Goal: Transaction & Acquisition: Book appointment/travel/reservation

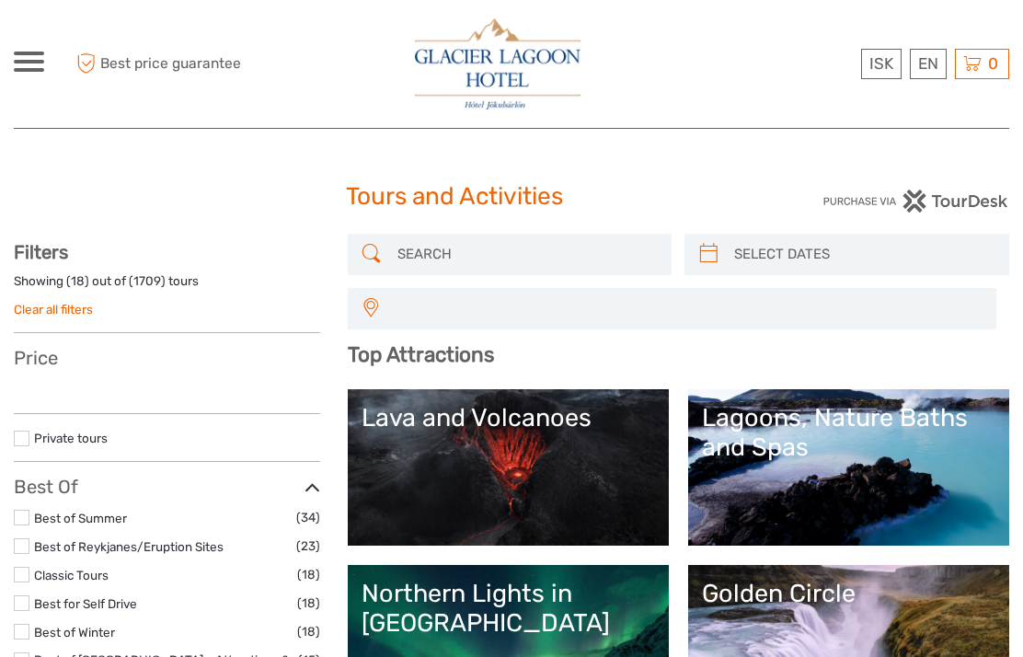
select select
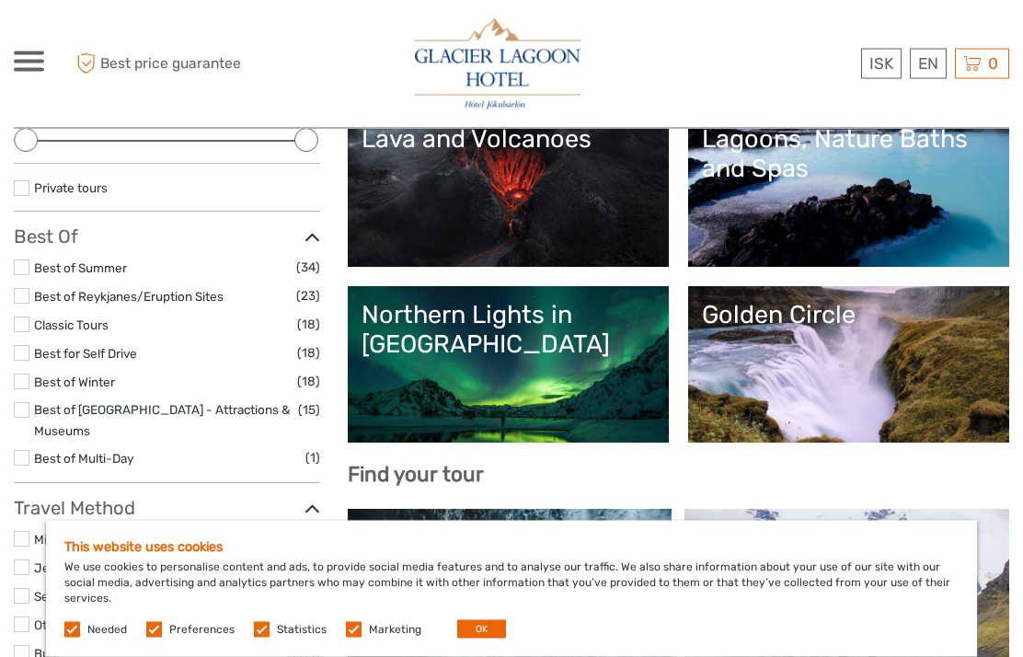
scroll to position [279, 0]
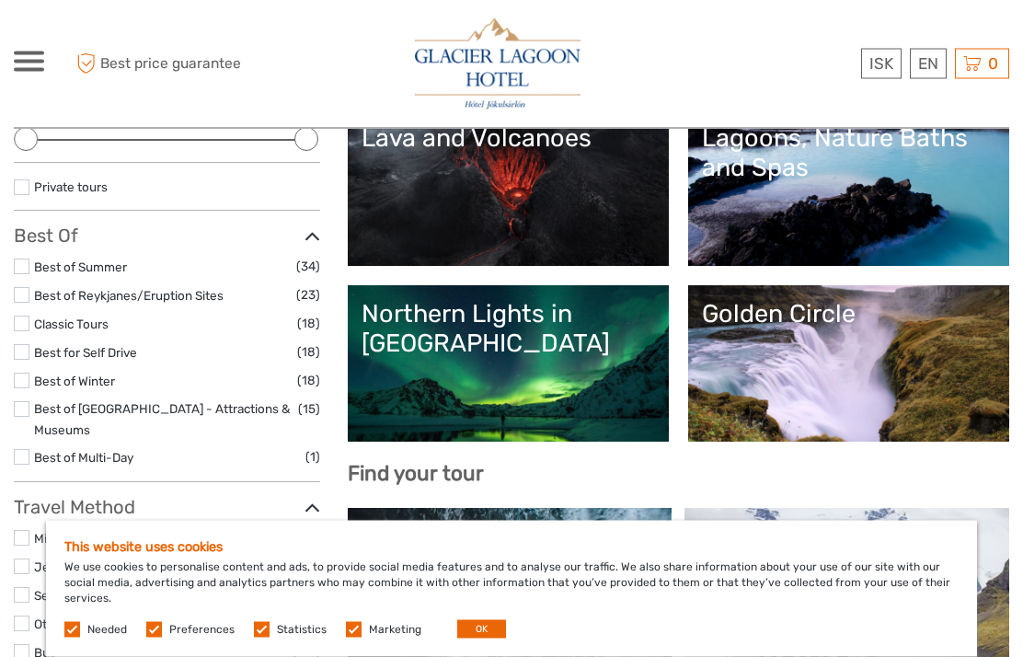
click at [560, 391] on link "Northern Lights in [GEOGRAPHIC_DATA]" at bounding box center [509, 364] width 294 height 129
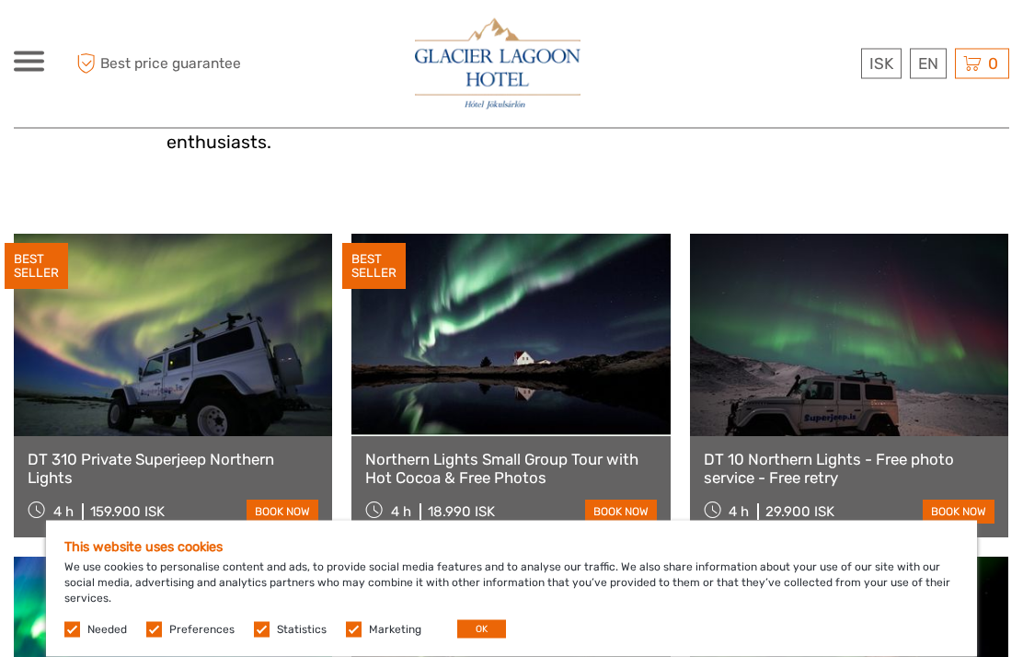
scroll to position [575, 0]
click at [240, 379] on link at bounding box center [173, 335] width 318 height 202
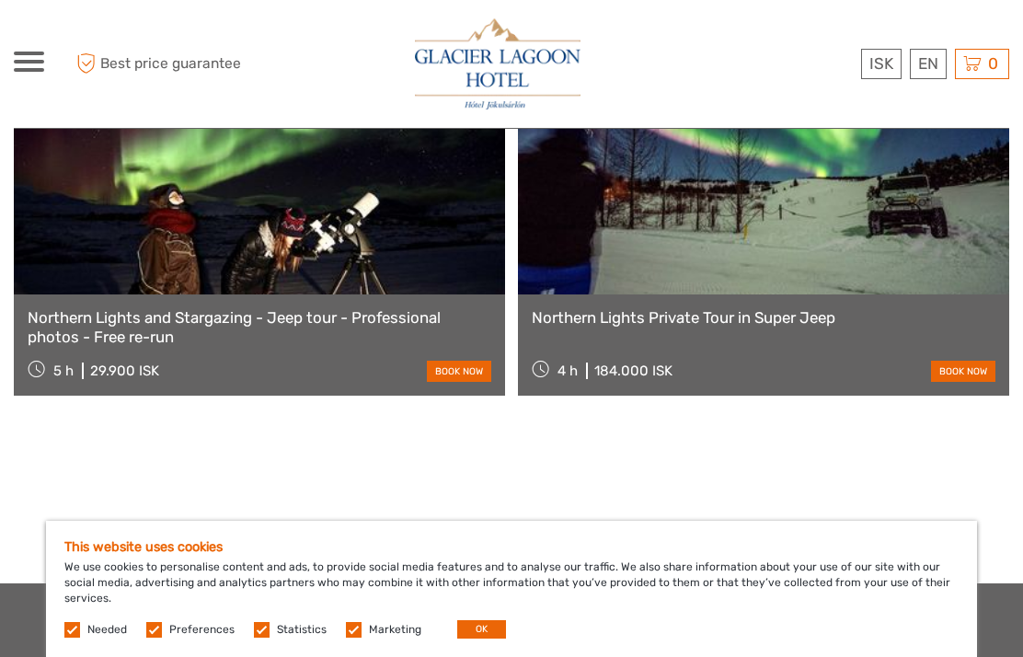
scroll to position [1903, 0]
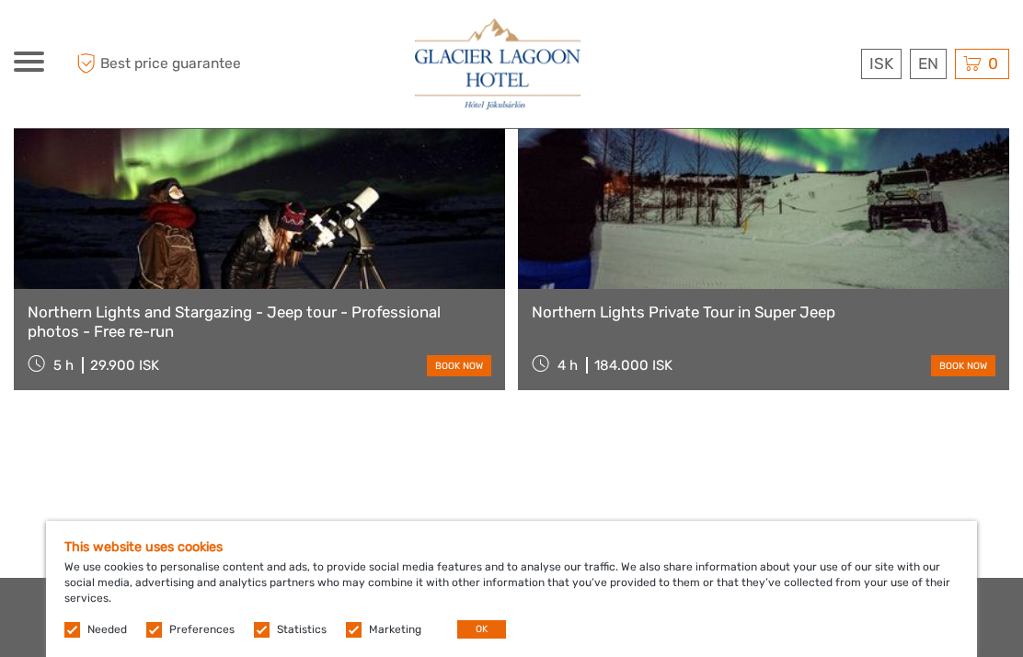
click at [802, 309] on link "Northern Lights Private Tour in Super Jeep" at bounding box center [764, 312] width 464 height 18
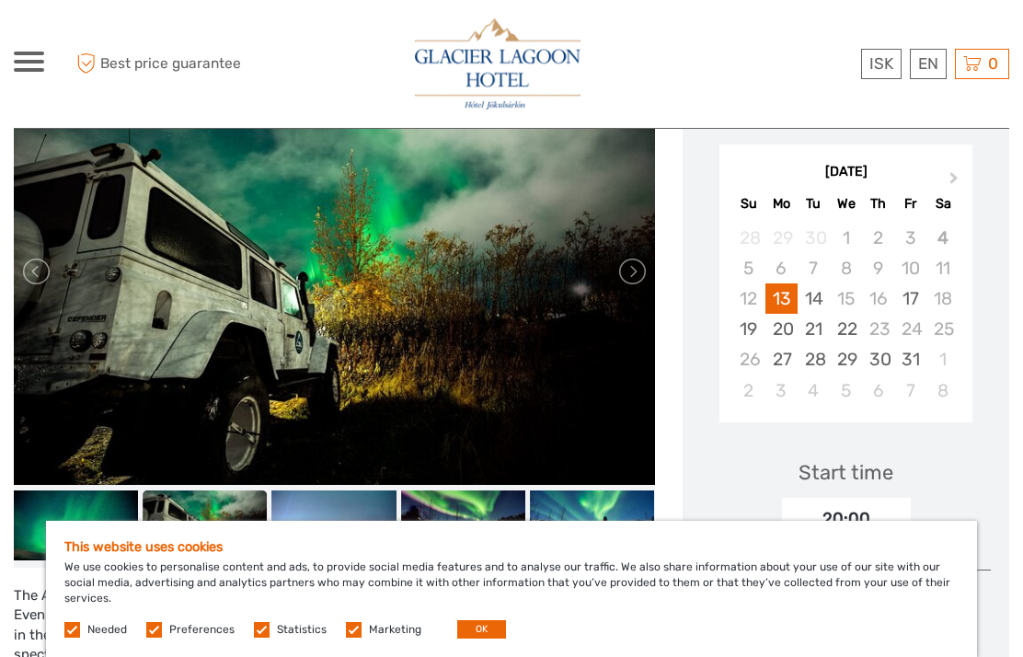
scroll to position [315, 0]
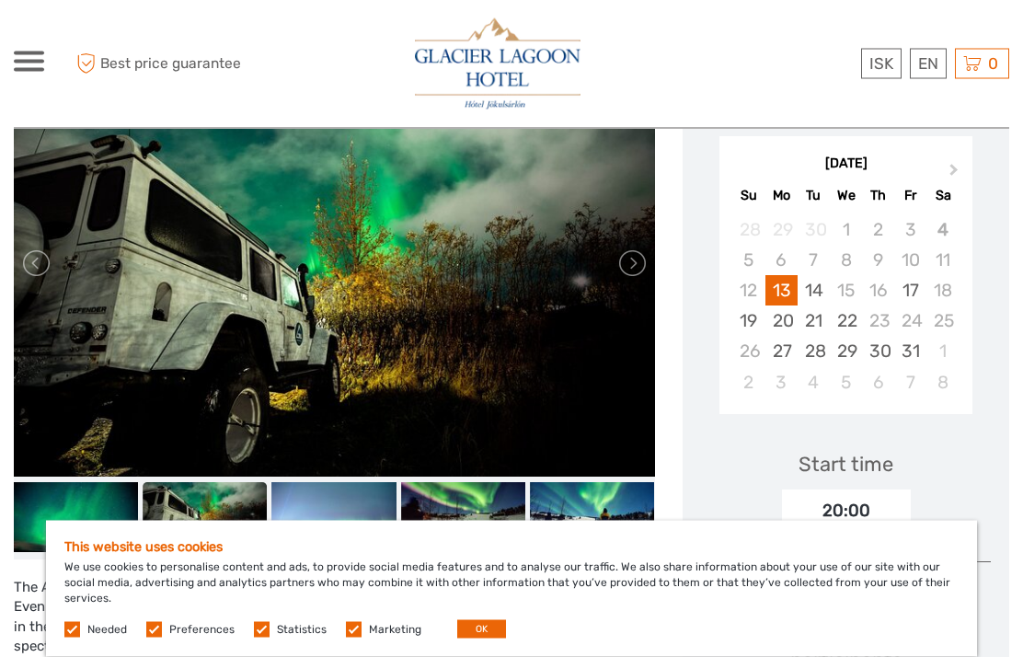
click at [117, 532] on img at bounding box center [75, 518] width 124 height 70
click at [355, 518] on img at bounding box center [333, 518] width 124 height 70
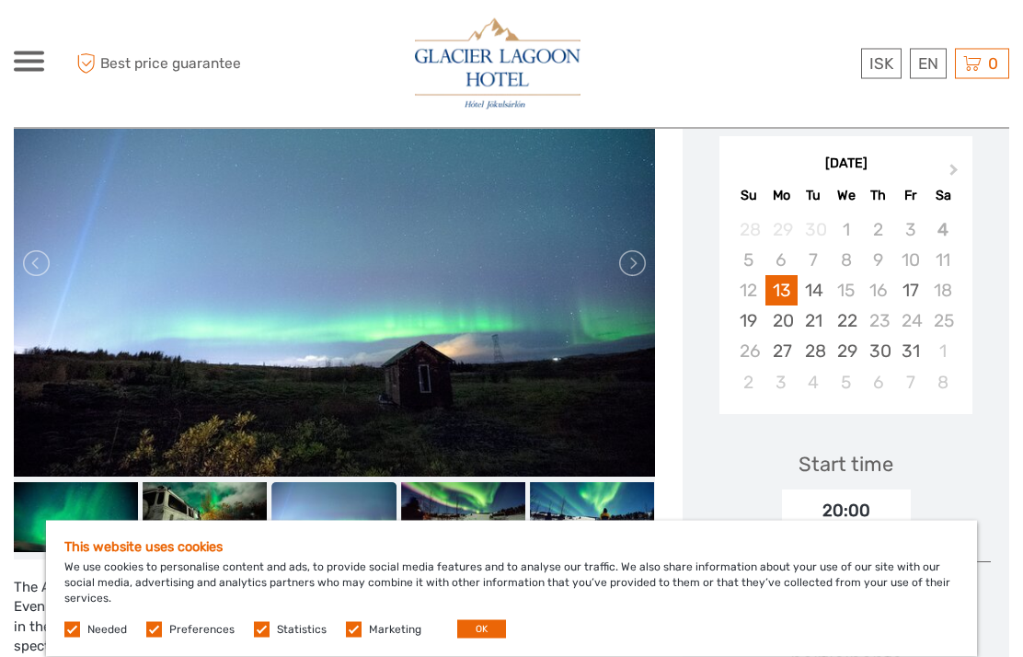
click at [465, 520] on img at bounding box center [463, 518] width 124 height 70
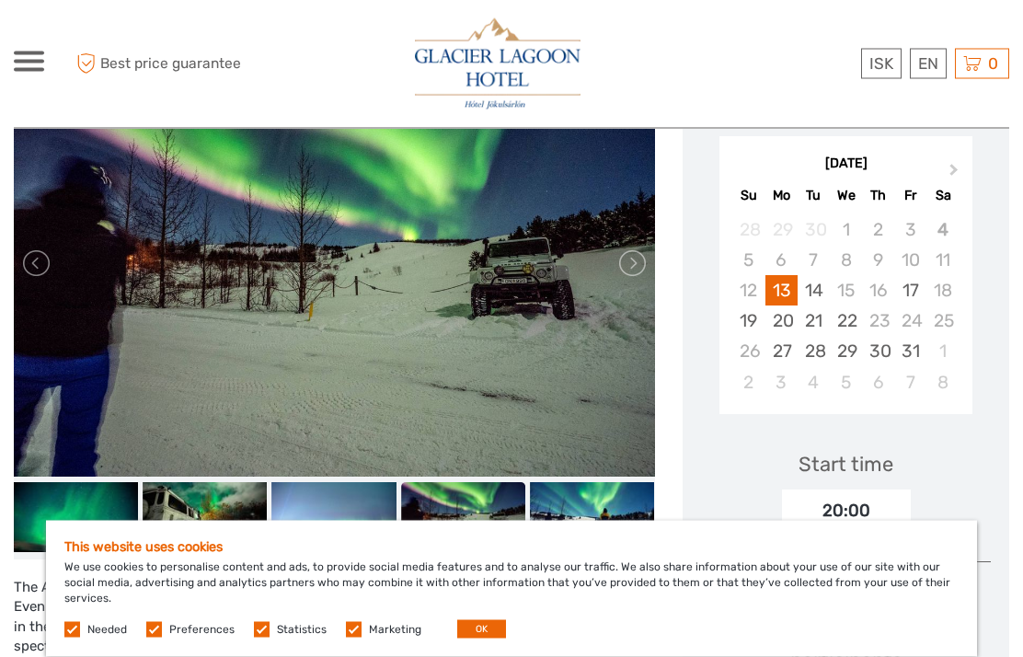
scroll to position [316, 0]
click at [594, 525] on img at bounding box center [592, 517] width 124 height 70
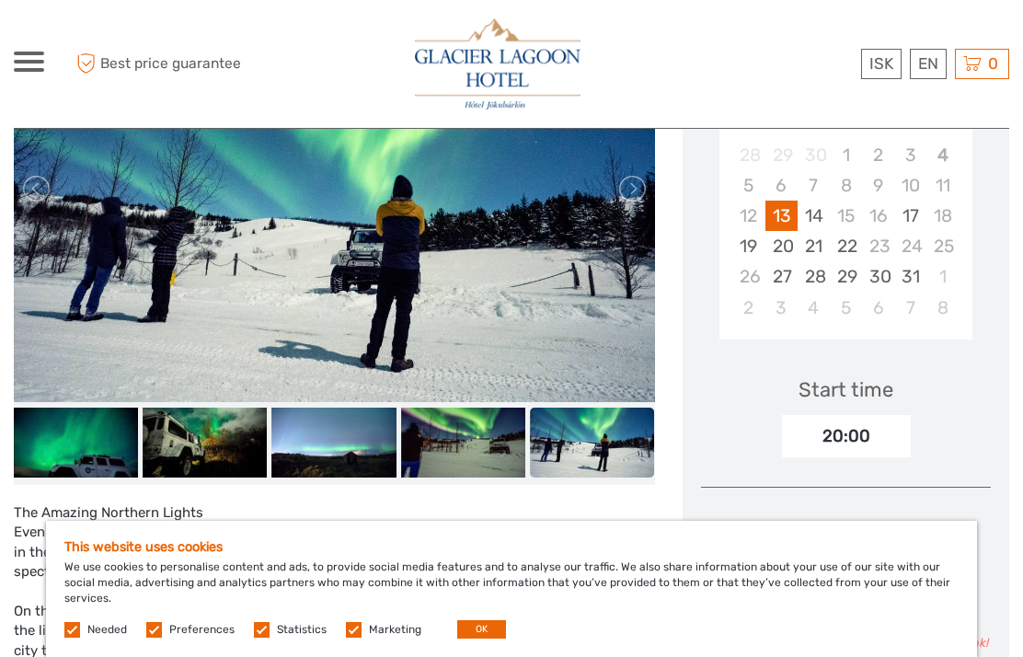
scroll to position [391, 0]
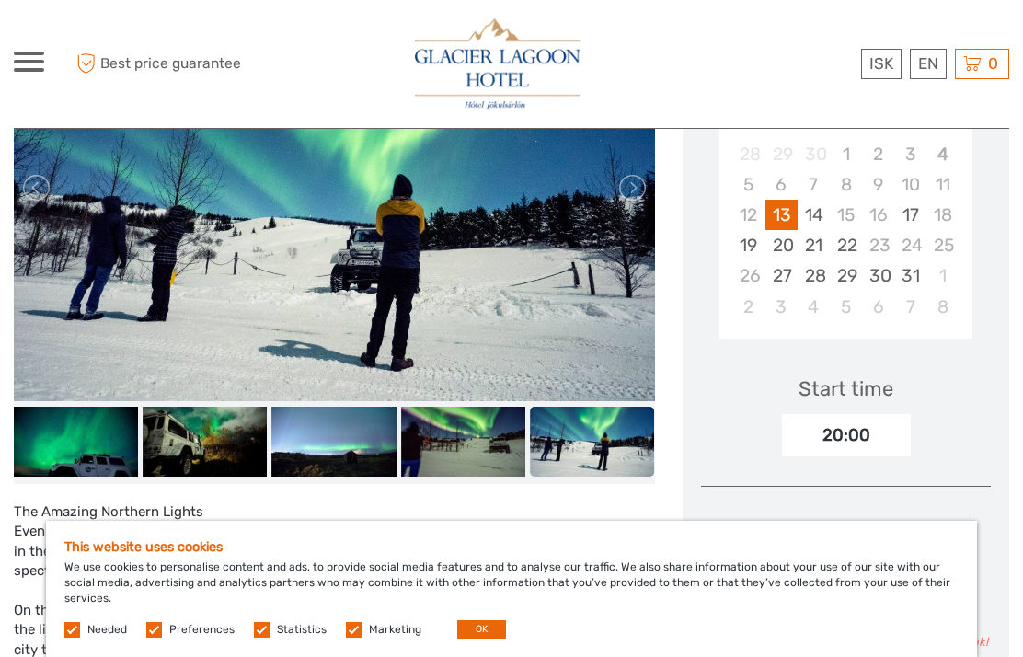
click at [630, 180] on link at bounding box center [631, 187] width 29 height 29
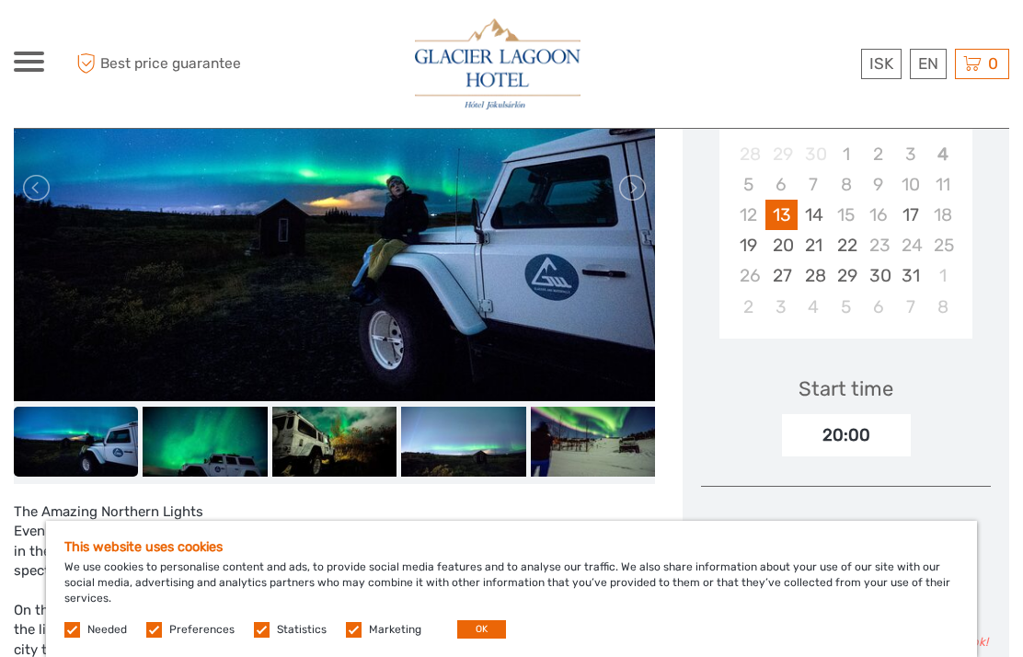
click at [627, 190] on link at bounding box center [631, 187] width 29 height 29
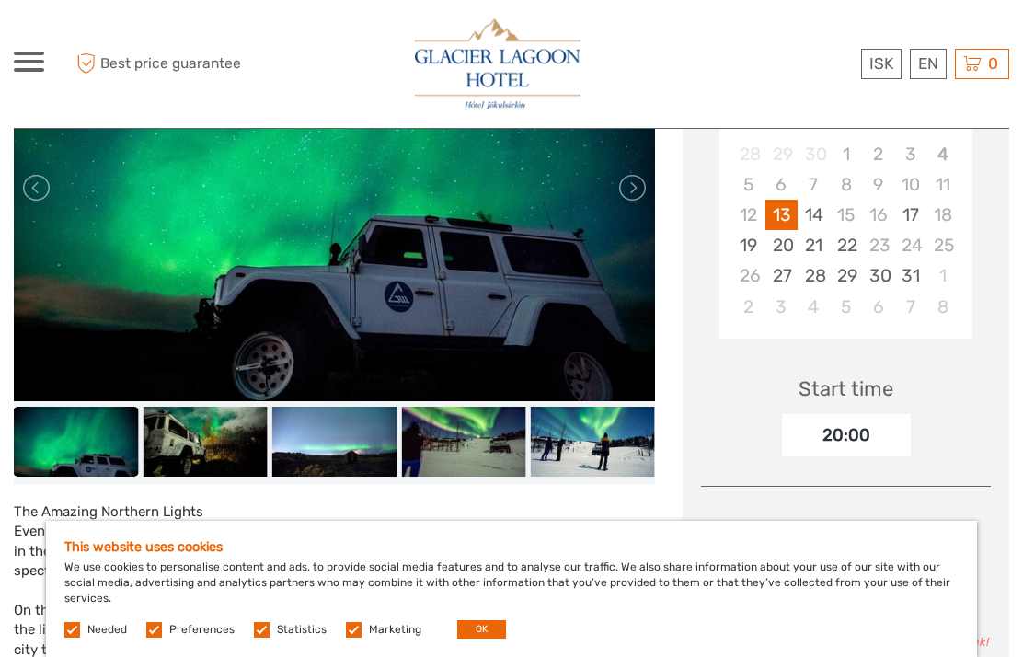
click at [629, 180] on link at bounding box center [631, 187] width 29 height 29
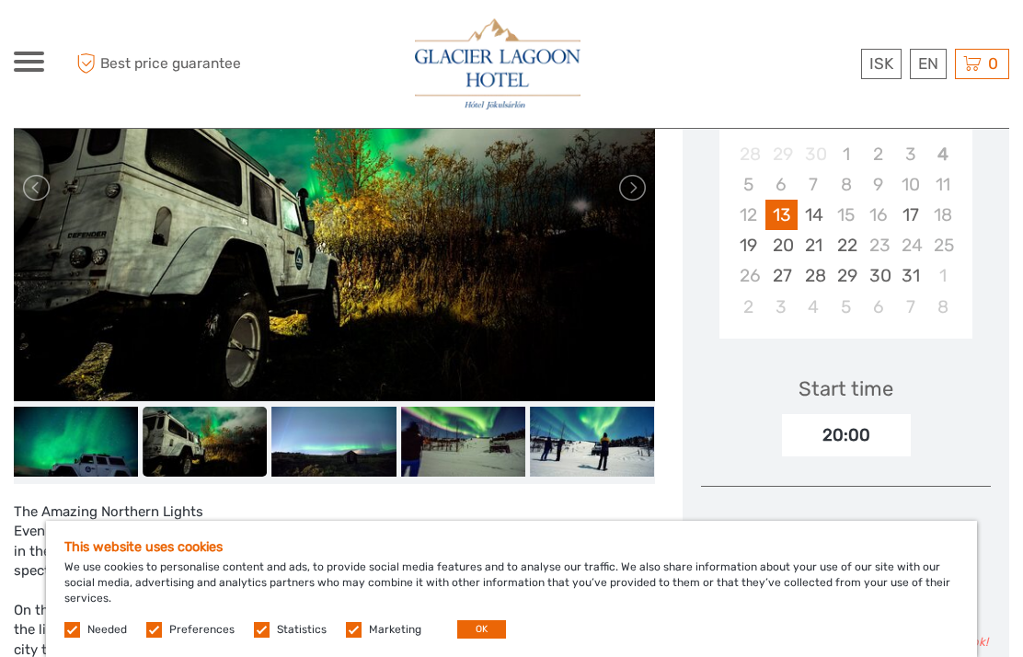
click at [627, 189] on link at bounding box center [631, 187] width 29 height 29
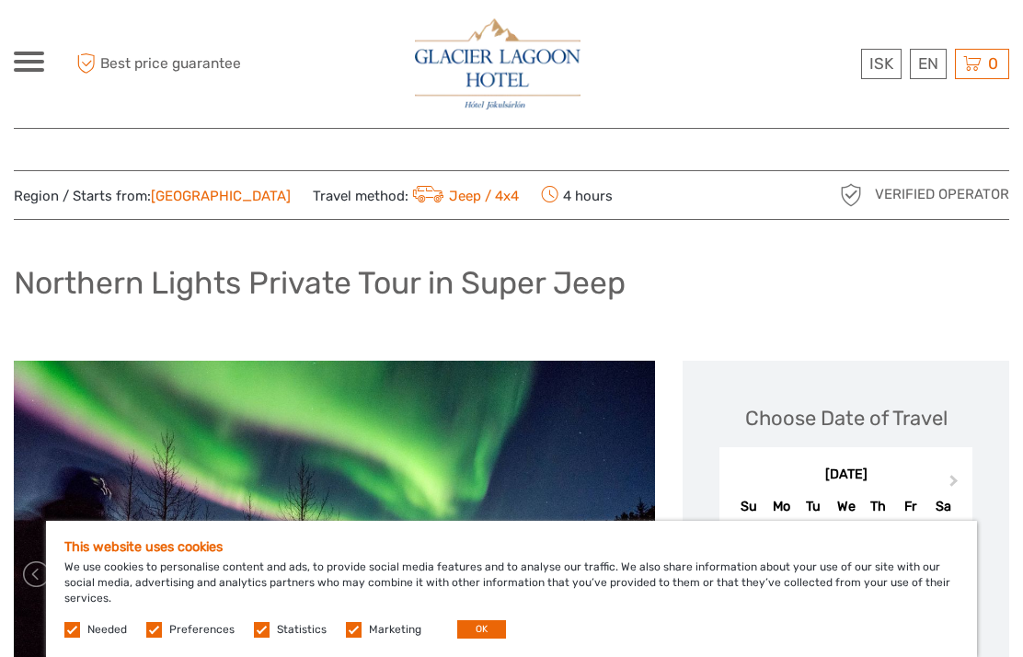
scroll to position [0, 0]
